Goal: Information Seeking & Learning: Compare options

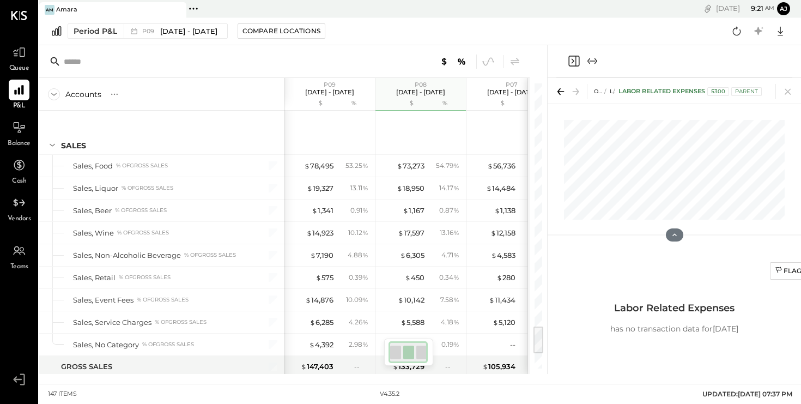
scroll to position [0, 9]
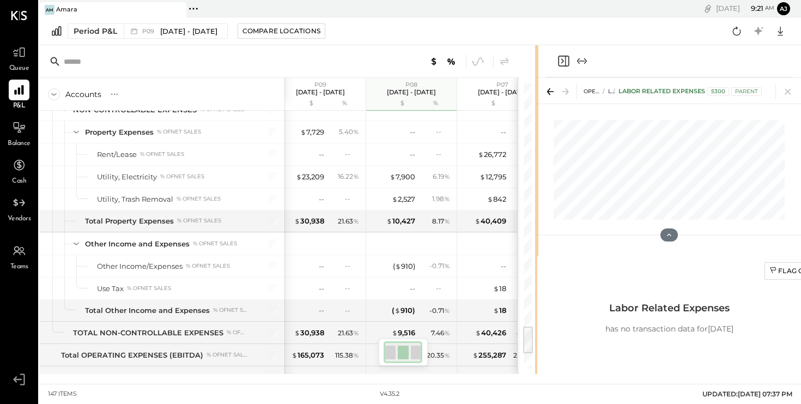
click at [773, 119] on div "Accounts S % GL P09 [DATE] - [DATE] $ % P08 [DATE] - [DATE] $ % P07 [DATE] - [D…" at bounding box center [419, 209] width 761 height 328
click at [788, 93] on icon at bounding box center [787, 91] width 15 height 15
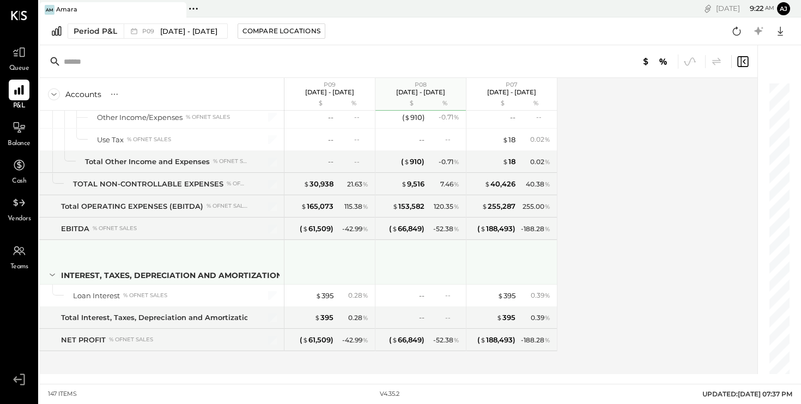
scroll to position [2470, 0]
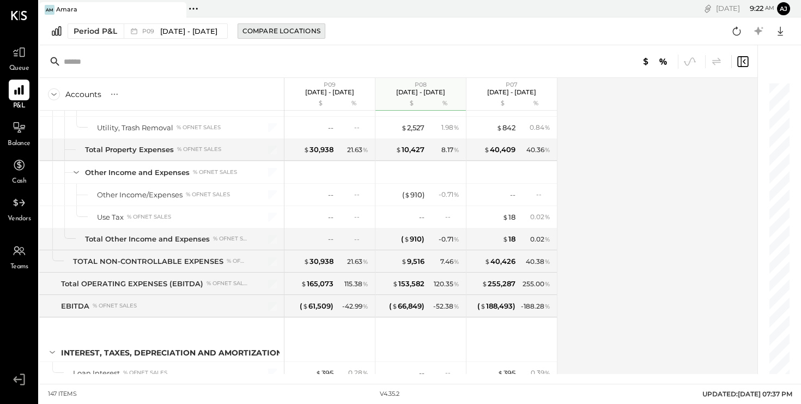
click at [284, 34] on div "Compare Locations" at bounding box center [281, 30] width 78 height 9
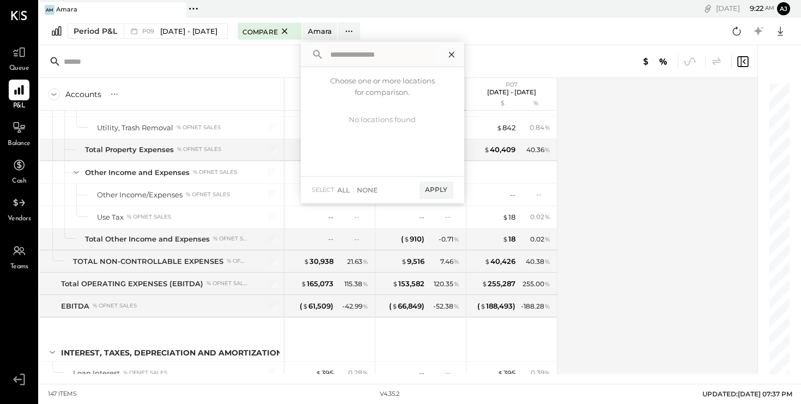
click at [459, 58] on icon at bounding box center [451, 54] width 14 height 14
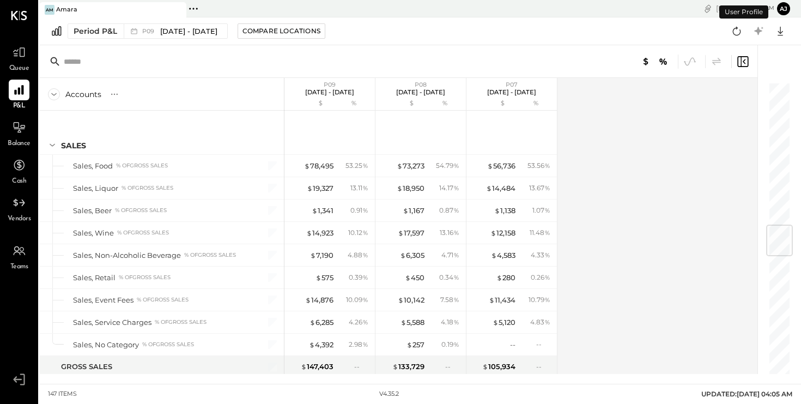
scroll to position [1206, 0]
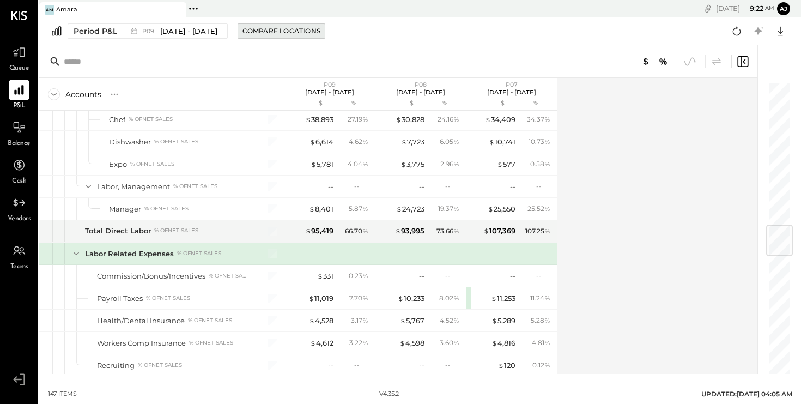
click at [289, 30] on div "Compare Locations" at bounding box center [281, 30] width 78 height 9
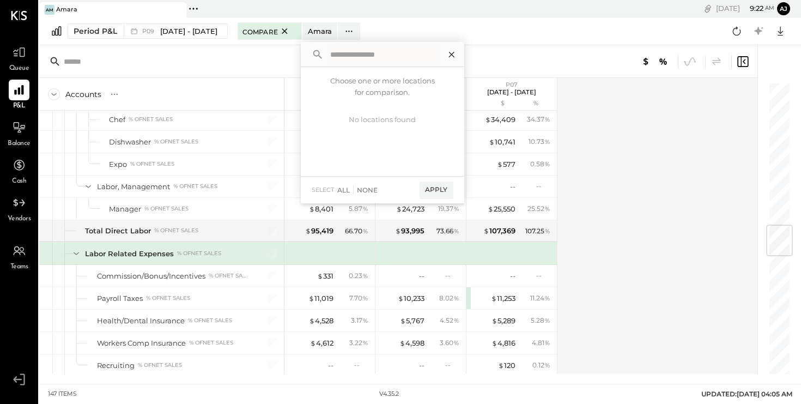
click at [454, 56] on icon at bounding box center [450, 54] width 5 height 5
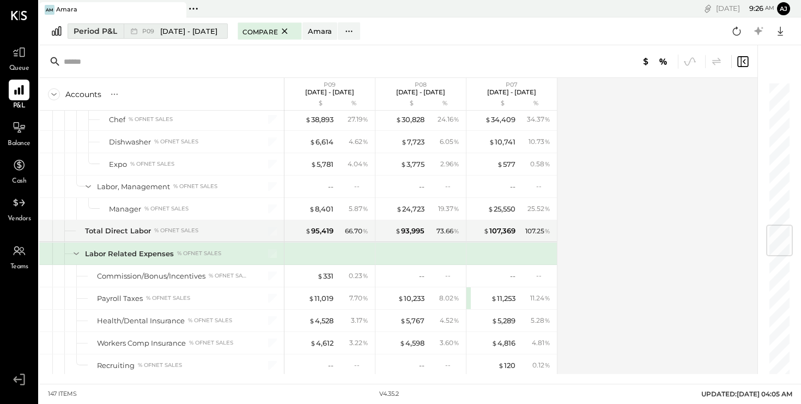
click at [211, 31] on span "[DATE] - [DATE]" at bounding box center [188, 31] width 57 height 10
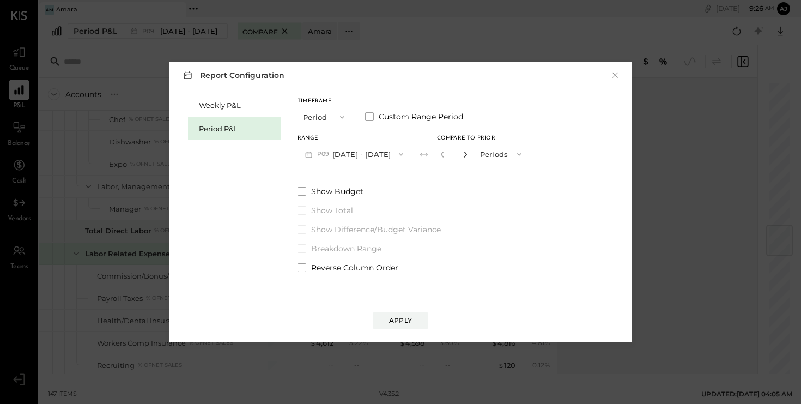
click at [468, 151] on icon "button" at bounding box center [465, 154] width 7 height 7
click at [466, 153] on icon "button" at bounding box center [464, 154] width 3 height 6
type input "*"
click at [398, 324] on div "Apply" at bounding box center [400, 319] width 23 height 9
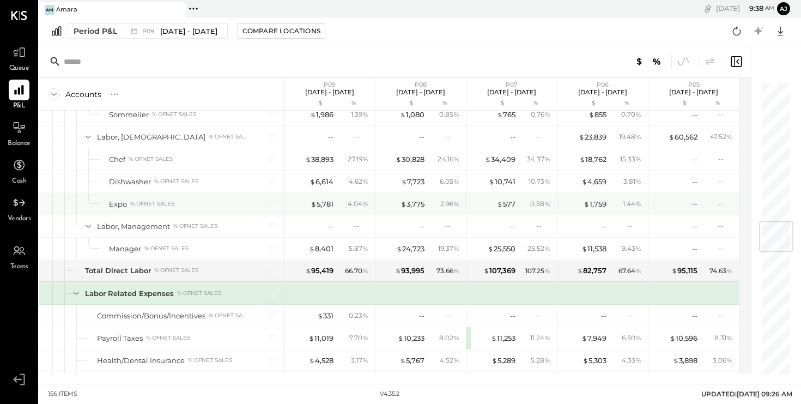
scroll to position [1168, 0]
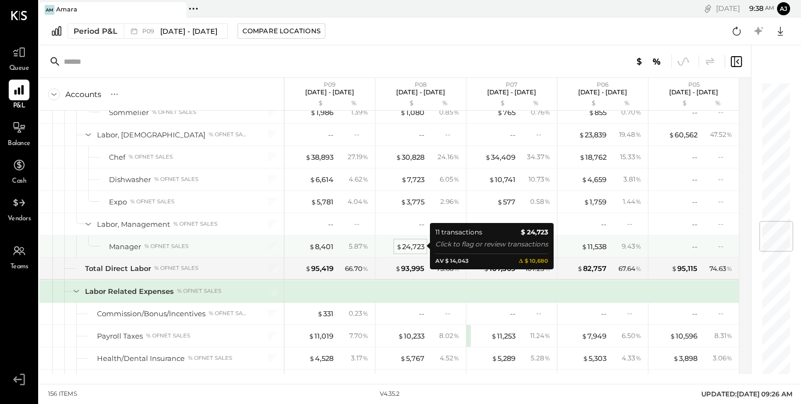
click at [410, 247] on div "$ 24,723" at bounding box center [410, 246] width 28 height 10
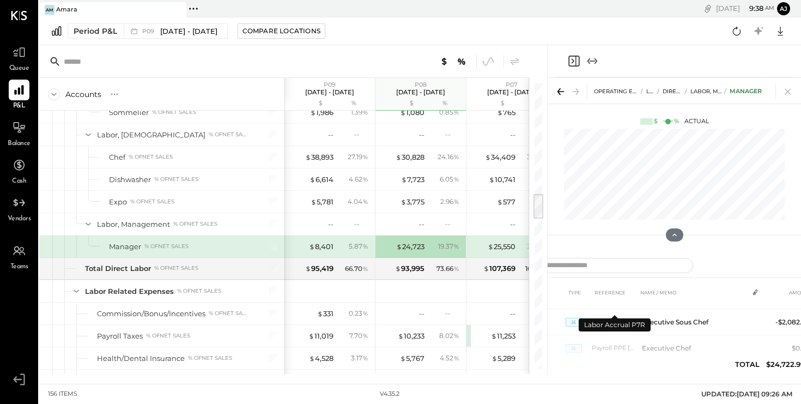
scroll to position [42, 0]
click at [790, 93] on icon at bounding box center [787, 91] width 15 height 15
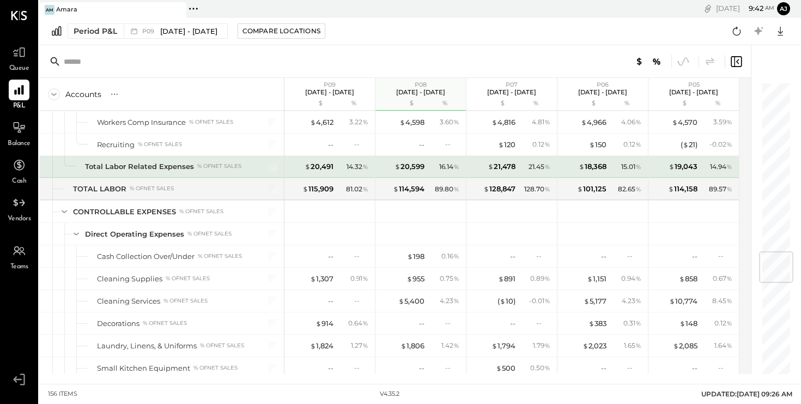
scroll to position [1427, 0]
